Goal: Task Accomplishment & Management: Complete application form

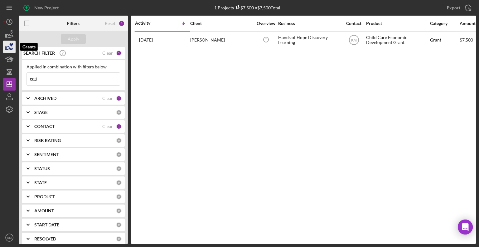
click at [12, 46] on icon "button" at bounding box center [10, 47] width 16 height 16
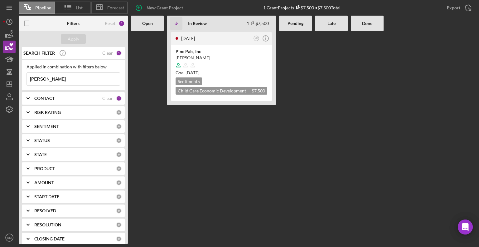
click at [51, 75] on input "[PERSON_NAME]" at bounding box center [73, 79] width 93 height 12
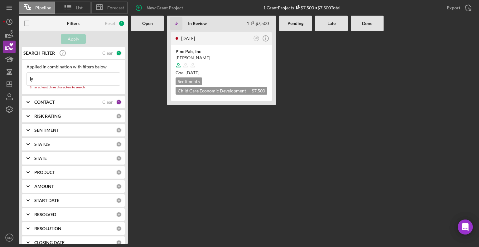
type input "l"
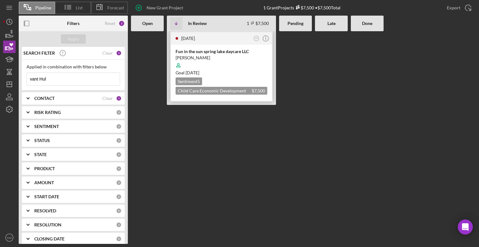
type input "vant Hul"
click at [192, 54] on div "Fun in the sun spring lake daycare LLC" at bounding box center [222, 51] width 92 height 6
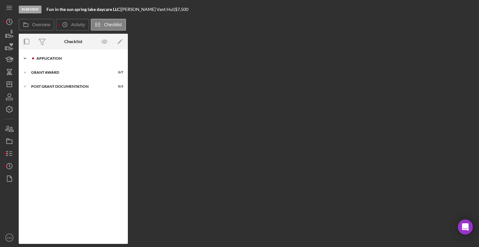
click at [39, 57] on div "Application" at bounding box center [78, 58] width 84 height 4
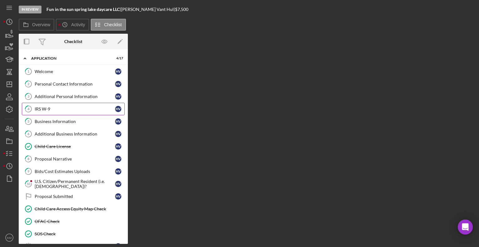
click at [41, 105] on link "4 IRS W-9 H V" at bounding box center [73, 109] width 103 height 12
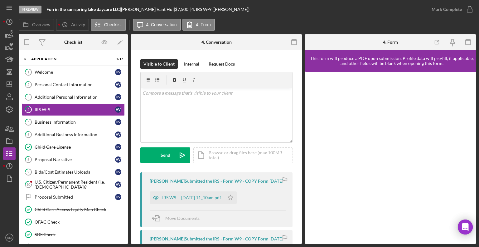
click at [217, 146] on form "v Color teal Color pink Remove color Add row above Add row below Add column bef…" at bounding box center [216, 117] width 152 height 91
click at [217, 152] on div "Icon/Document Browse or drag files here (max 100MB total) Tap to choose files o…" at bounding box center [242, 155] width 99 height 16
click at [171, 157] on div "Upload" at bounding box center [165, 155] width 14 height 16
